Goal: Transaction & Acquisition: Purchase product/service

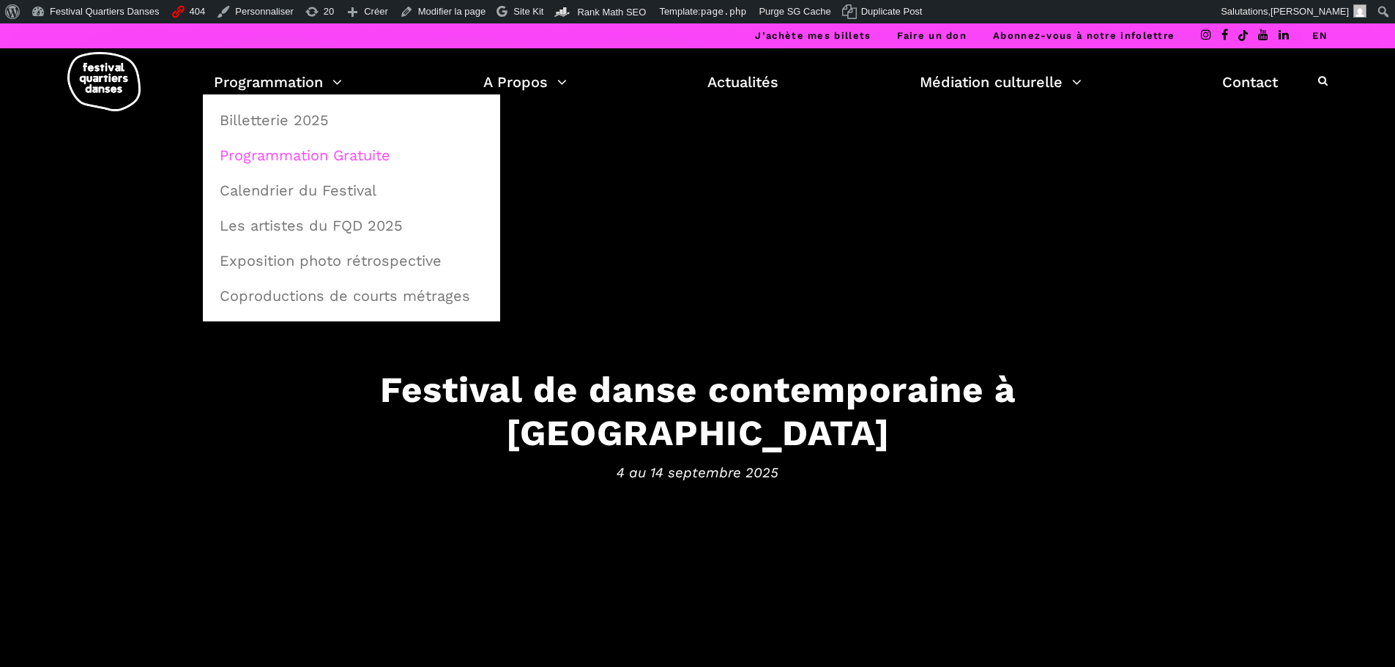
click at [318, 154] on link "Programmation Gratuite" at bounding box center [351, 155] width 281 height 34
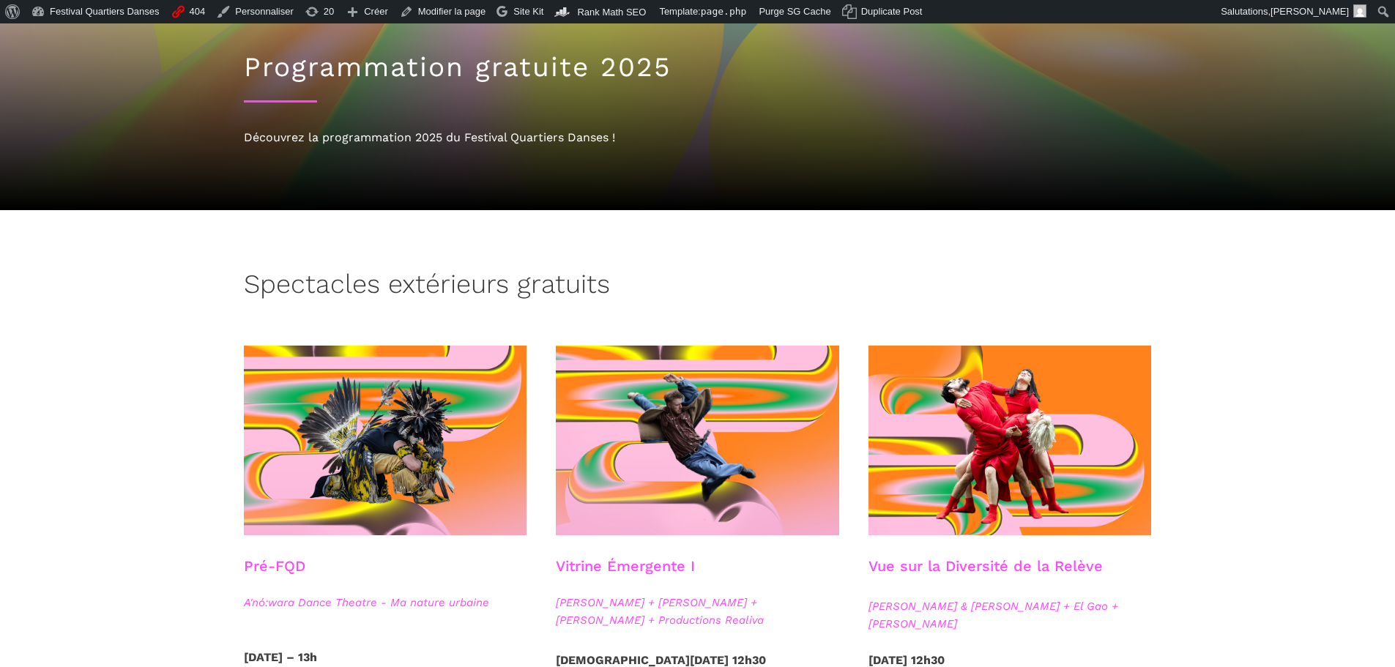
scroll to position [220, 0]
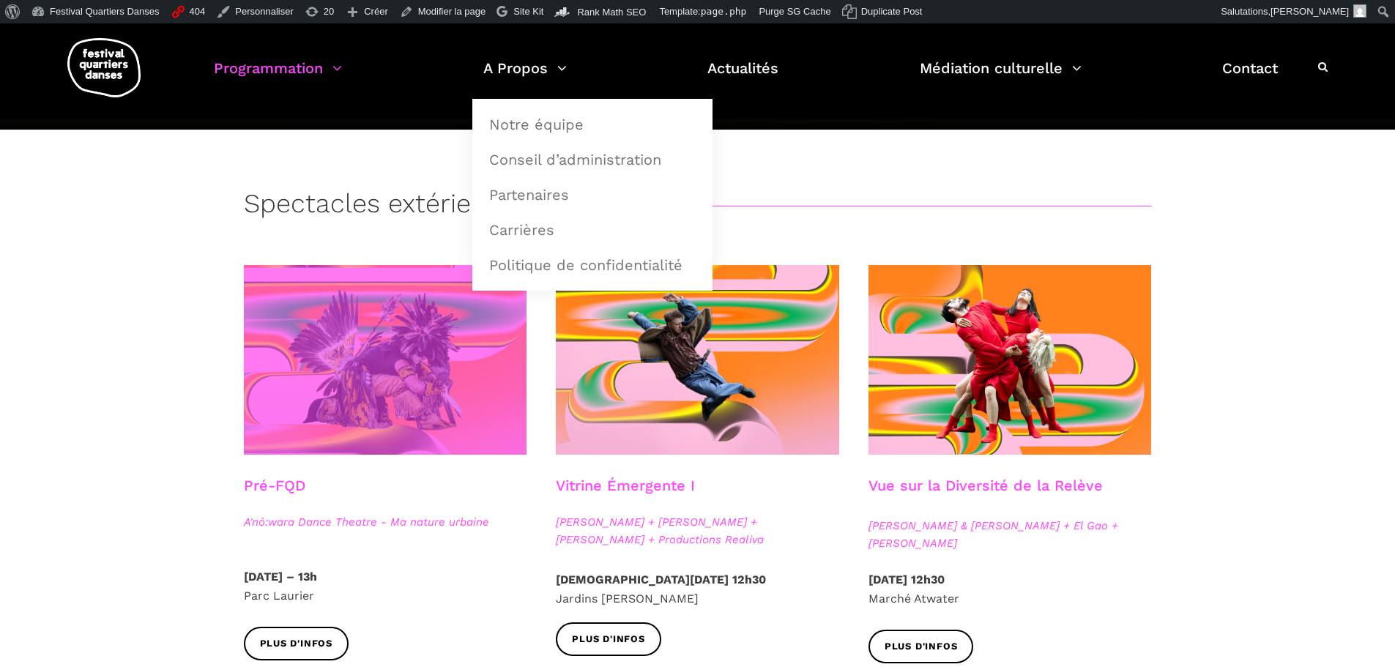
click at [432, 341] on span at bounding box center [385, 360] width 283 height 190
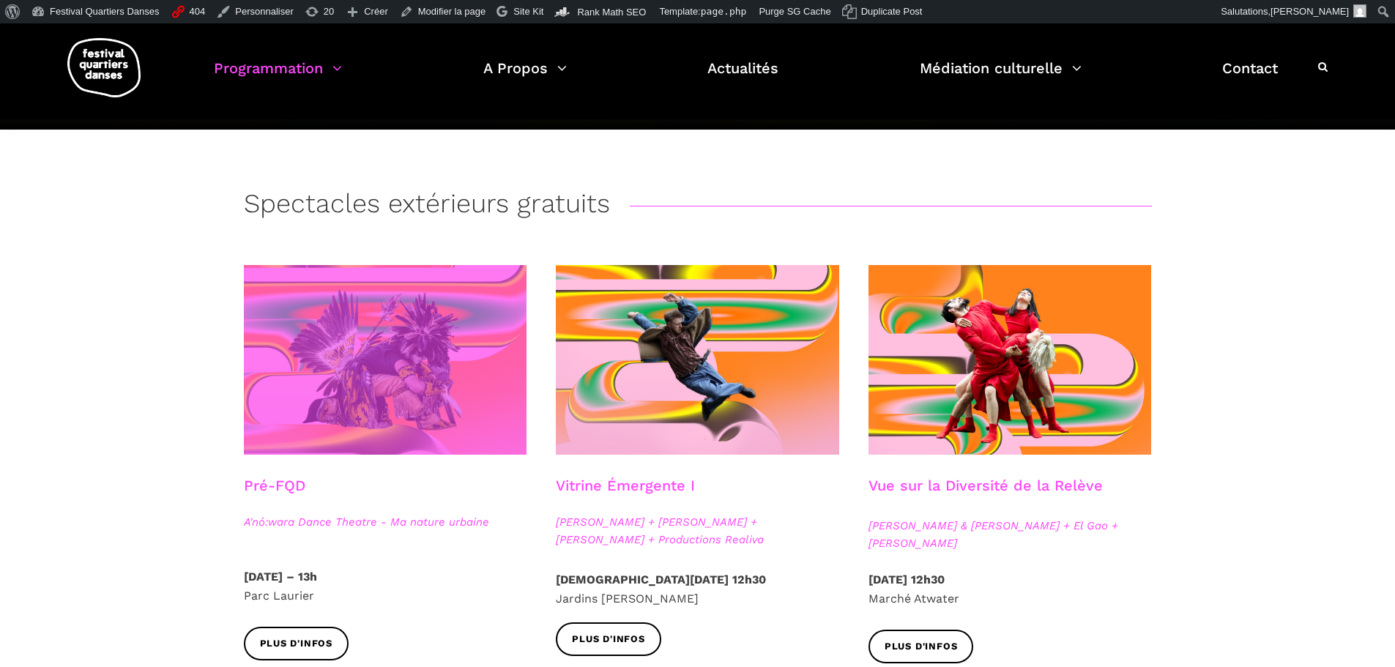
click at [368, 409] on span at bounding box center [385, 360] width 283 height 190
click at [437, 299] on span at bounding box center [385, 360] width 283 height 190
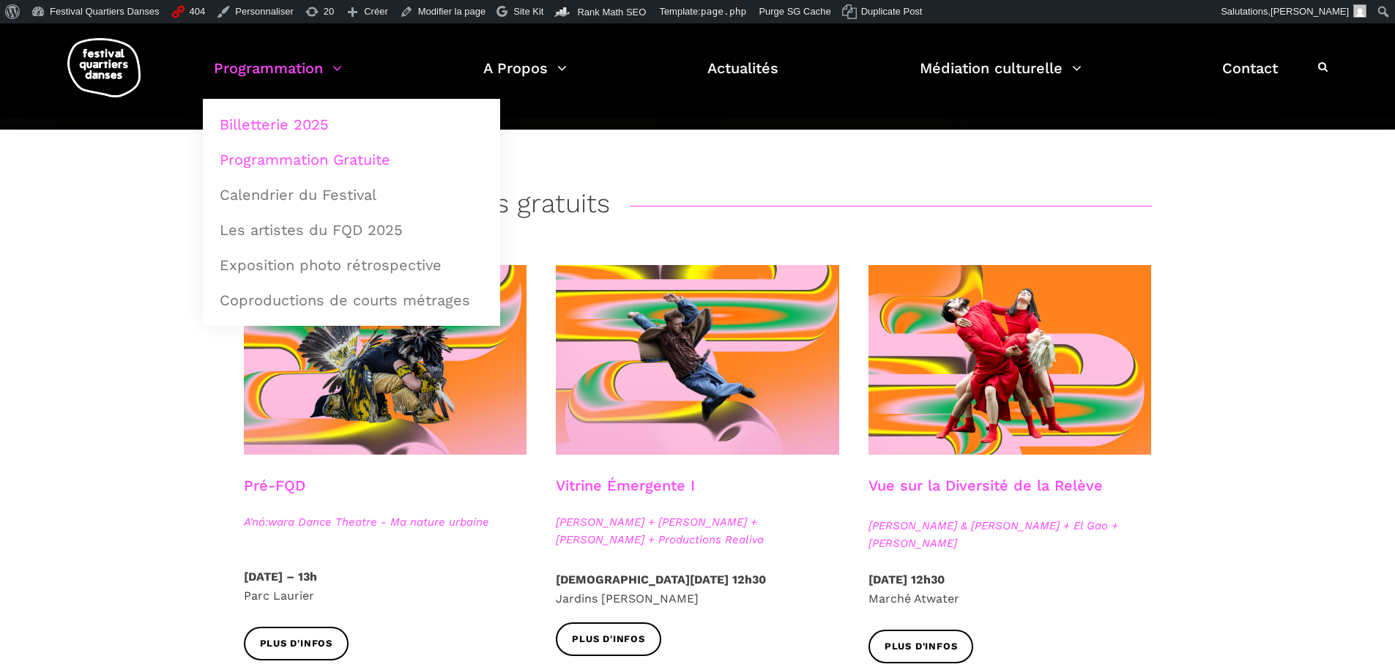
click at [324, 122] on link "Billetterie 2025" at bounding box center [351, 125] width 281 height 34
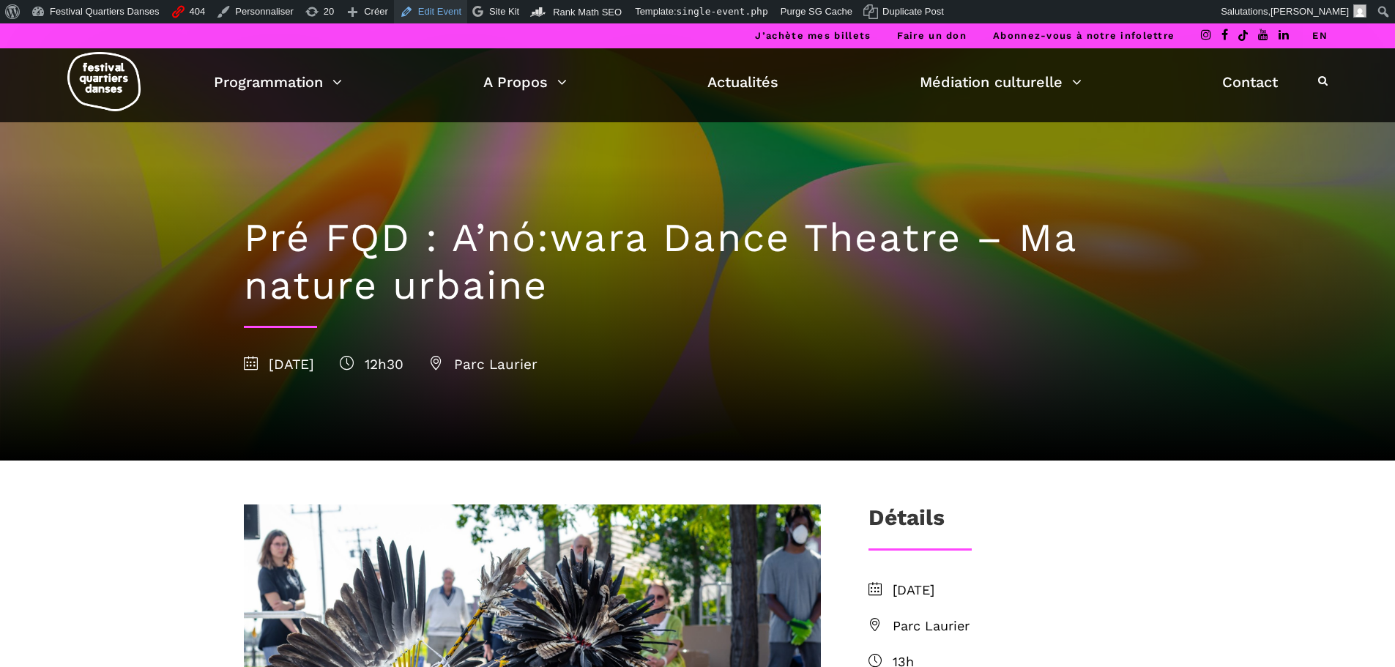
click at [407, 6] on link "Edit Event" at bounding box center [430, 11] width 73 height 23
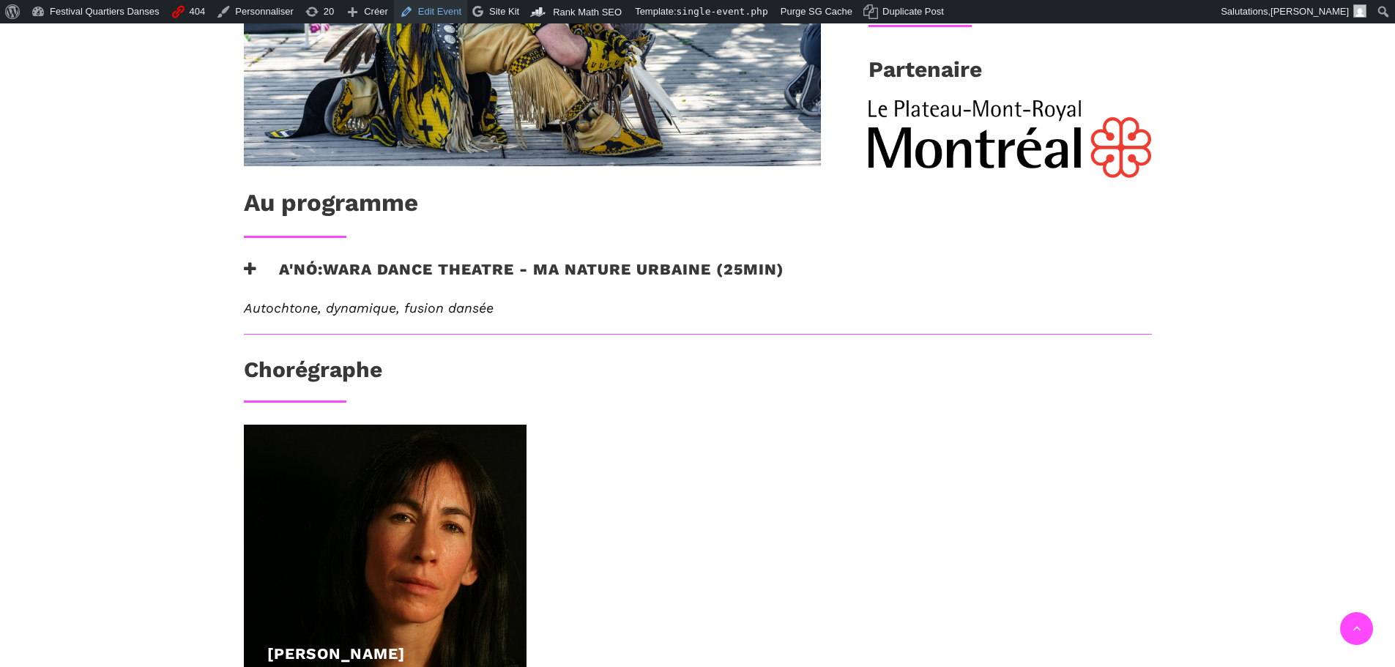
scroll to position [879, 0]
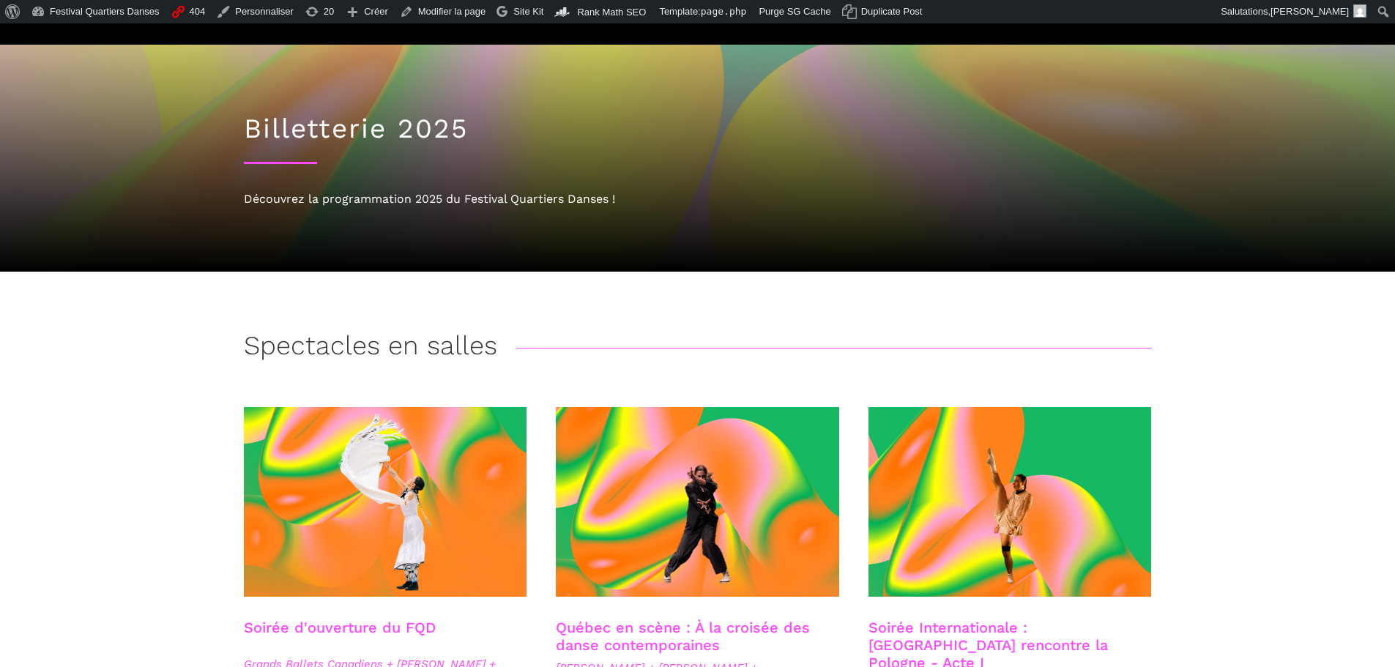
scroll to position [146, 0]
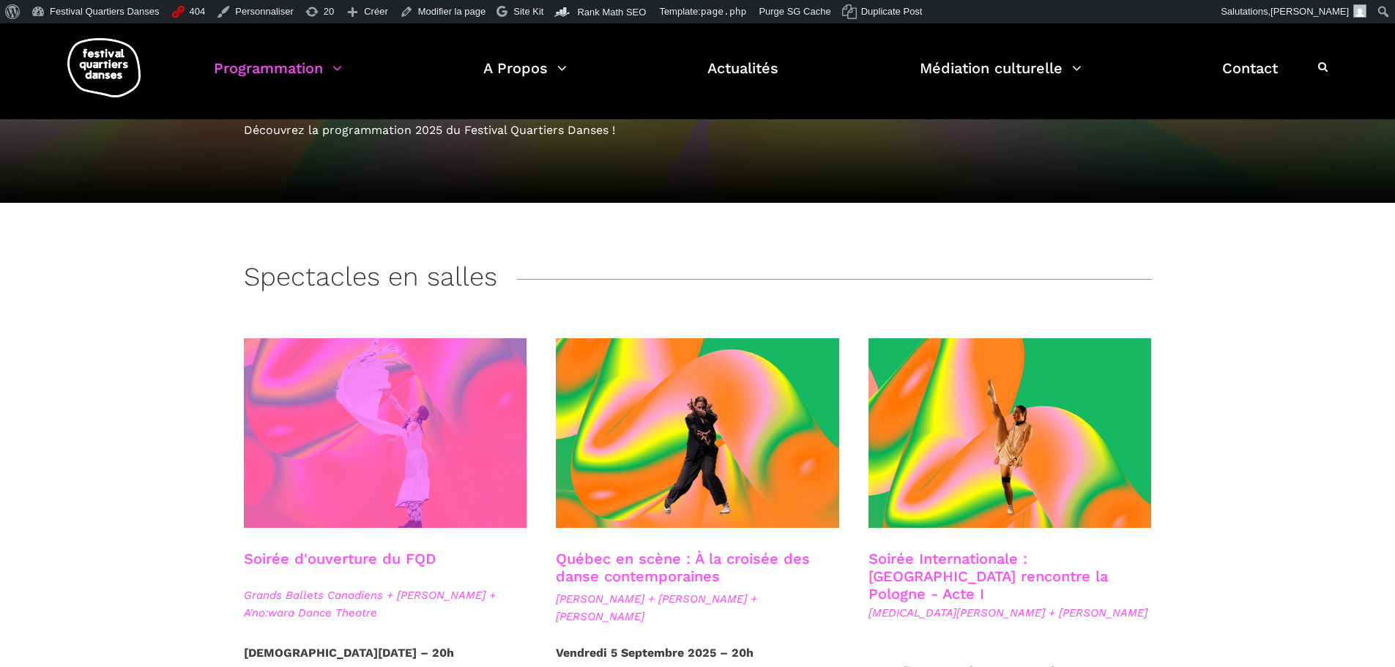
click at [407, 384] on span at bounding box center [385, 433] width 283 height 190
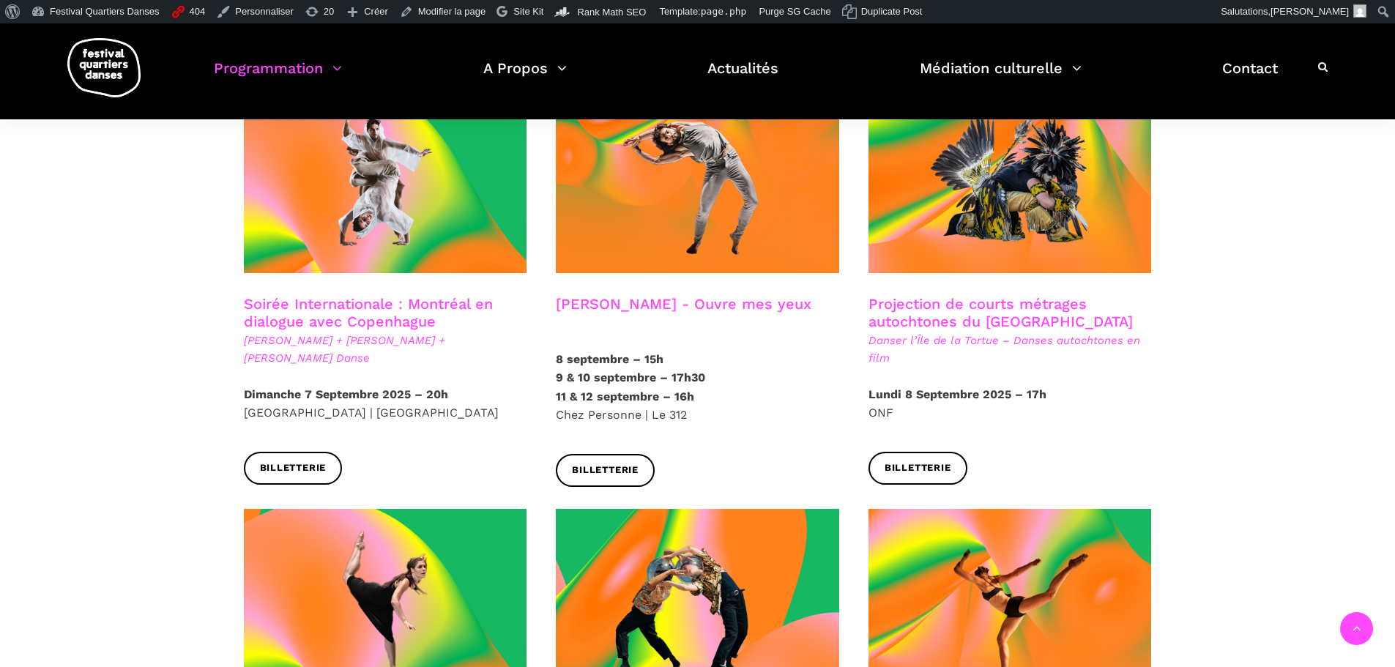
scroll to position [806, 0]
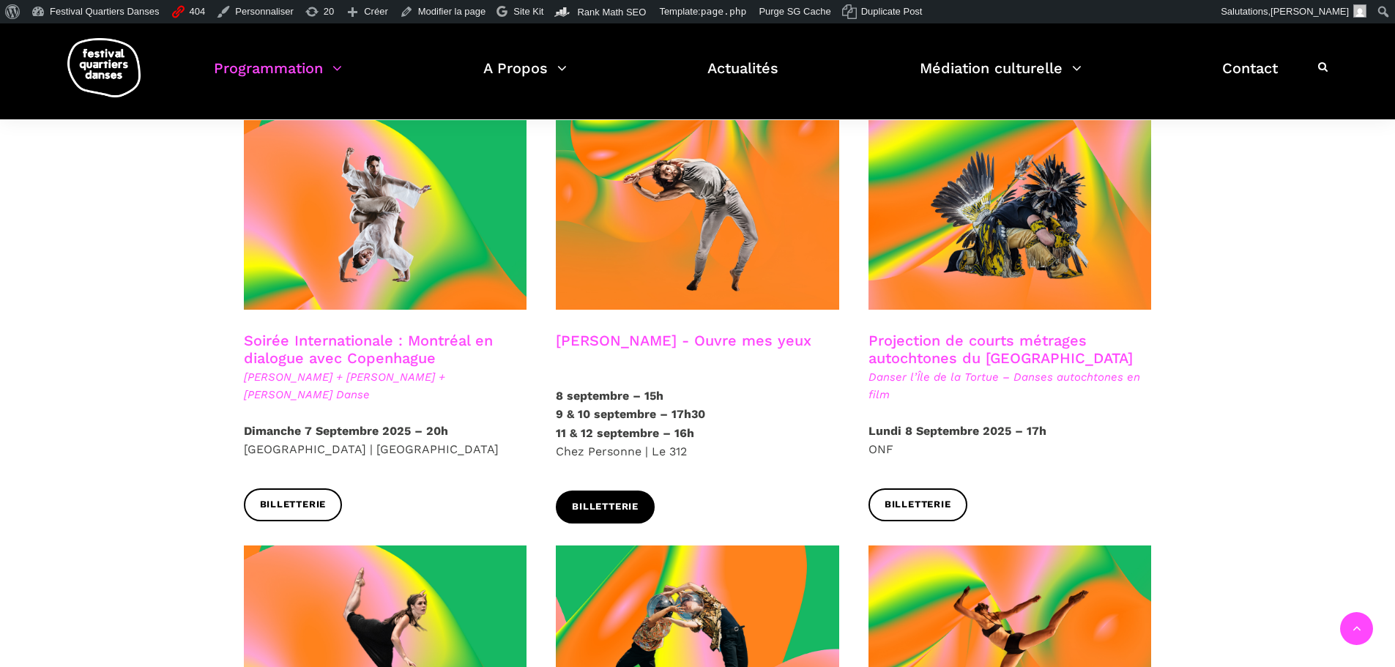
click at [636, 500] on span "Billetterie" at bounding box center [605, 507] width 67 height 15
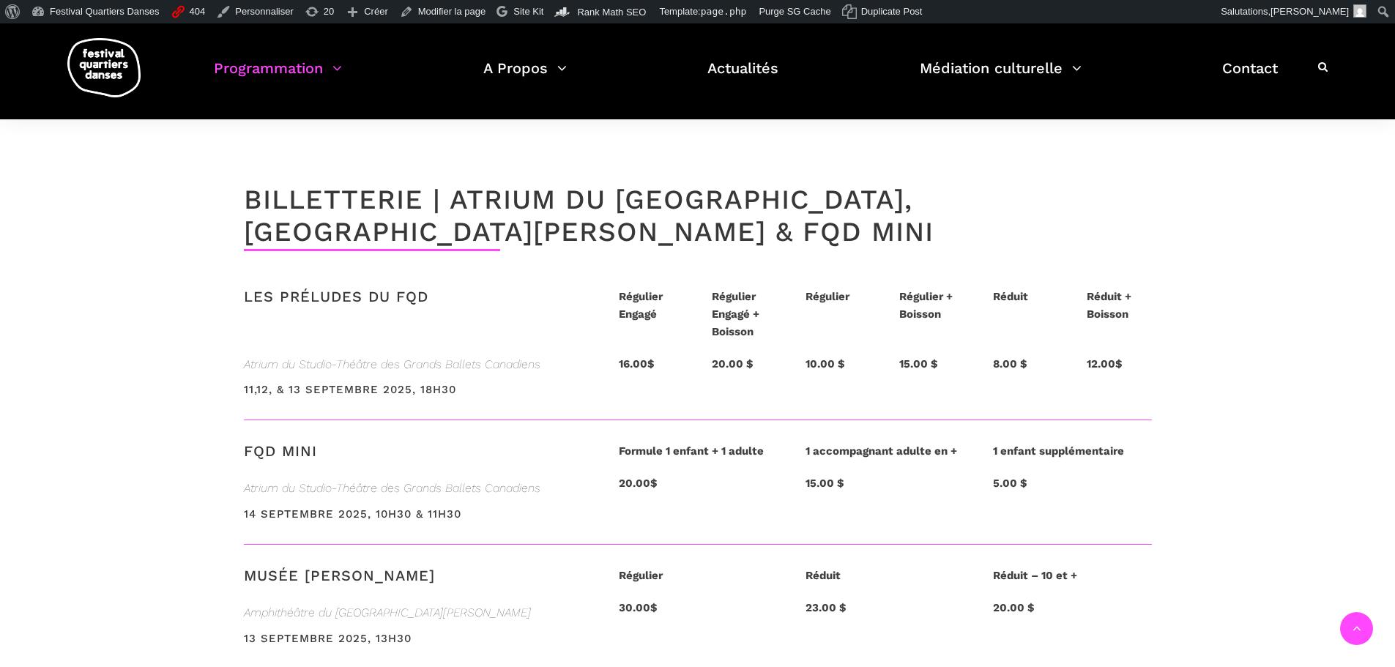
scroll to position [3296, 0]
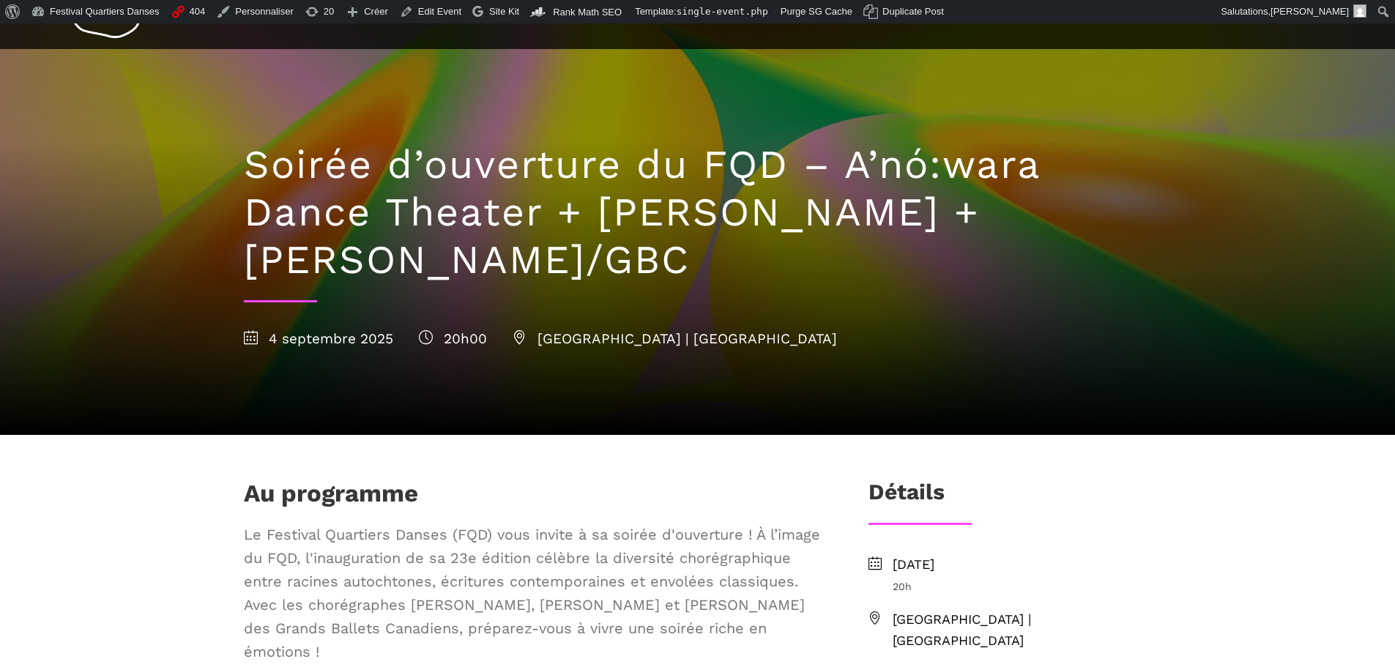
scroll to position [146, 0]
